Goal: Task Accomplishment & Management: Use online tool/utility

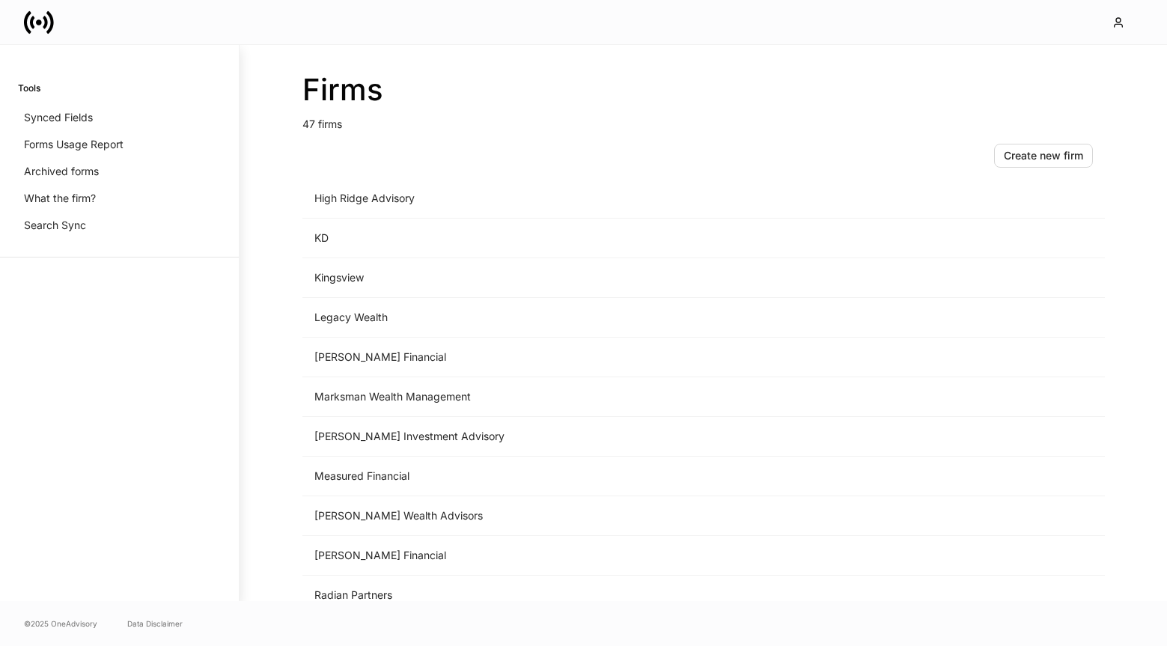
scroll to position [1496, 0]
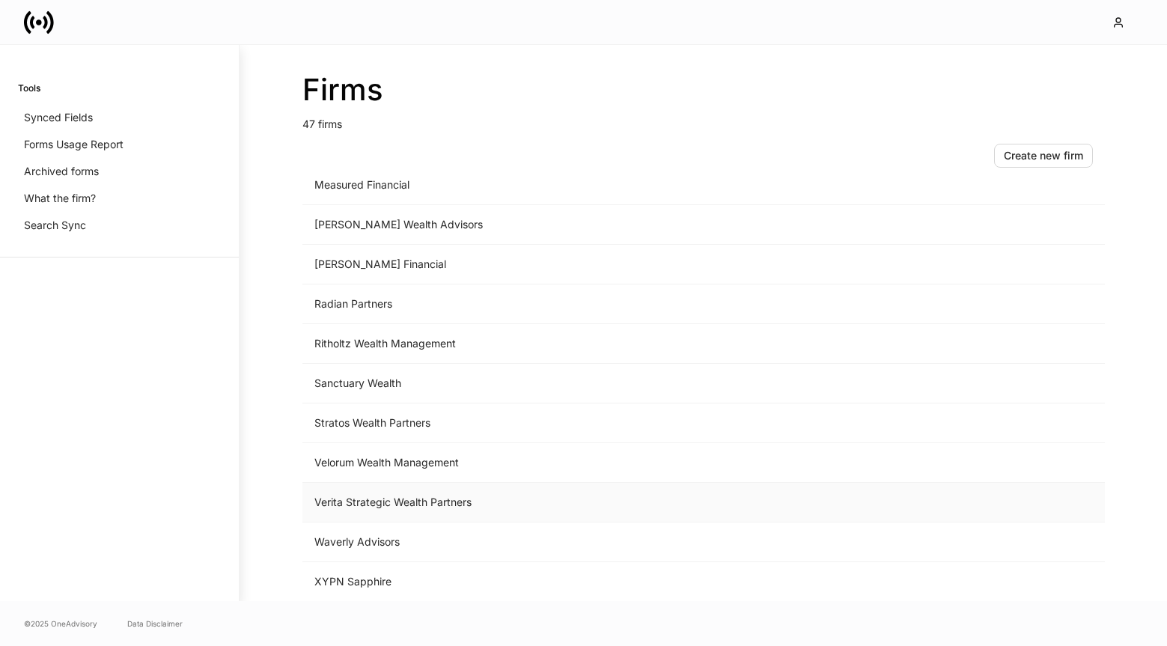
click at [361, 501] on td "Verita Strategic Wealth Partners" at bounding box center [579, 503] width 554 height 40
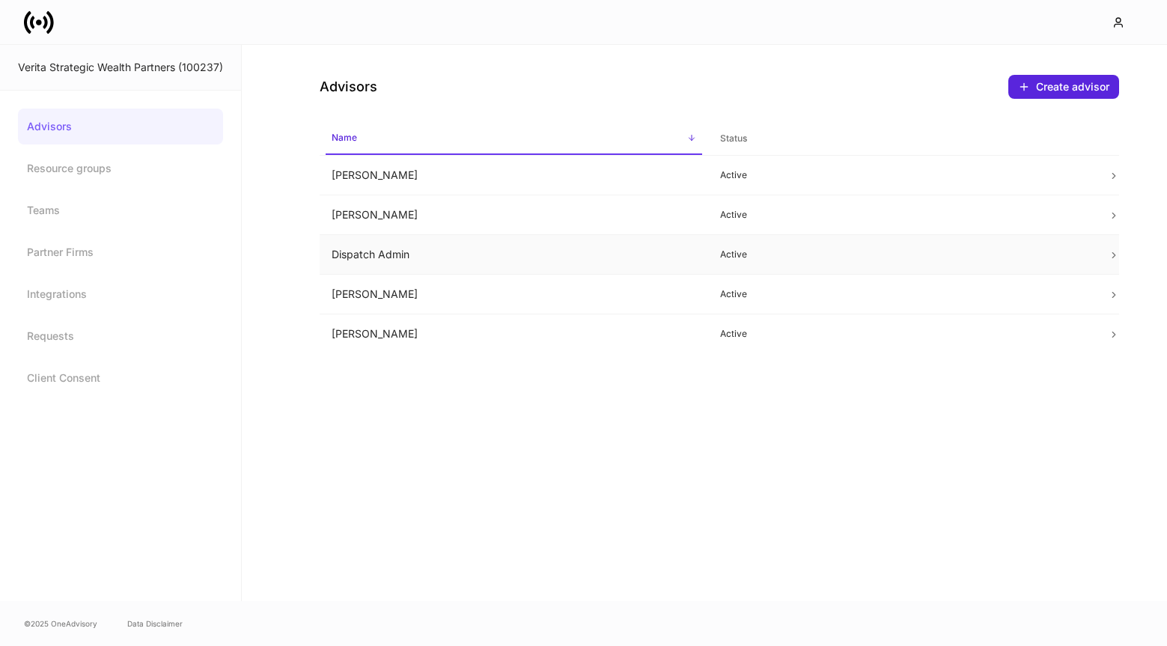
click at [472, 258] on td "Dispatch Admin" at bounding box center [514, 255] width 389 height 40
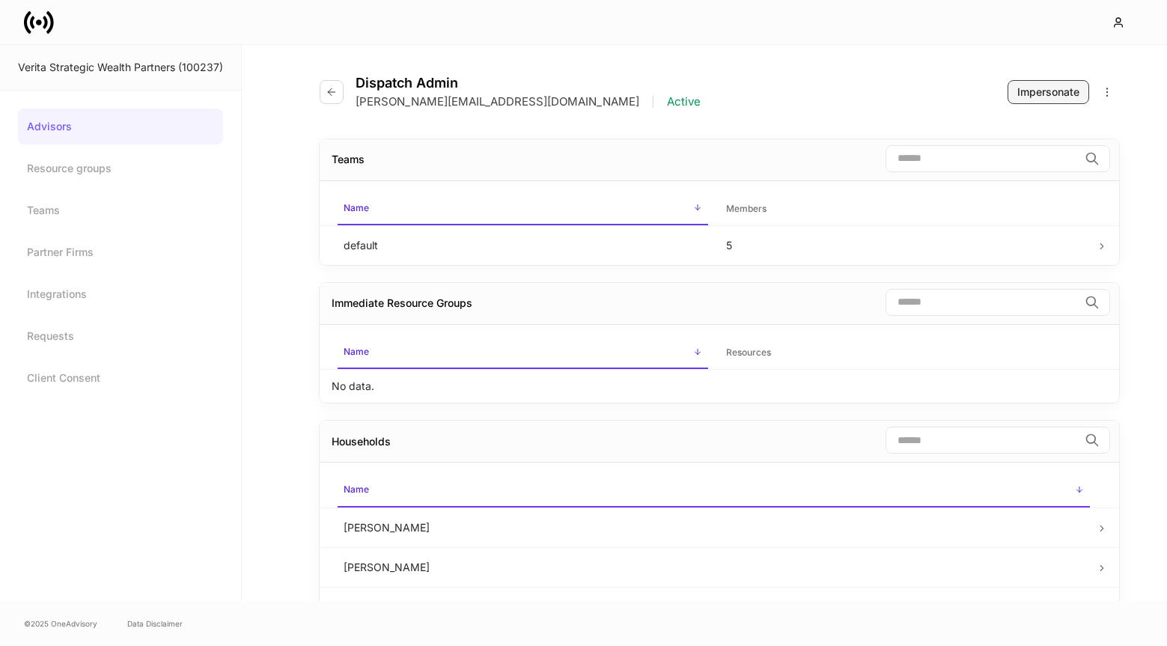
click at [1065, 86] on div "Impersonate" at bounding box center [1048, 92] width 62 height 15
